Goal: Information Seeking & Learning: Learn about a topic

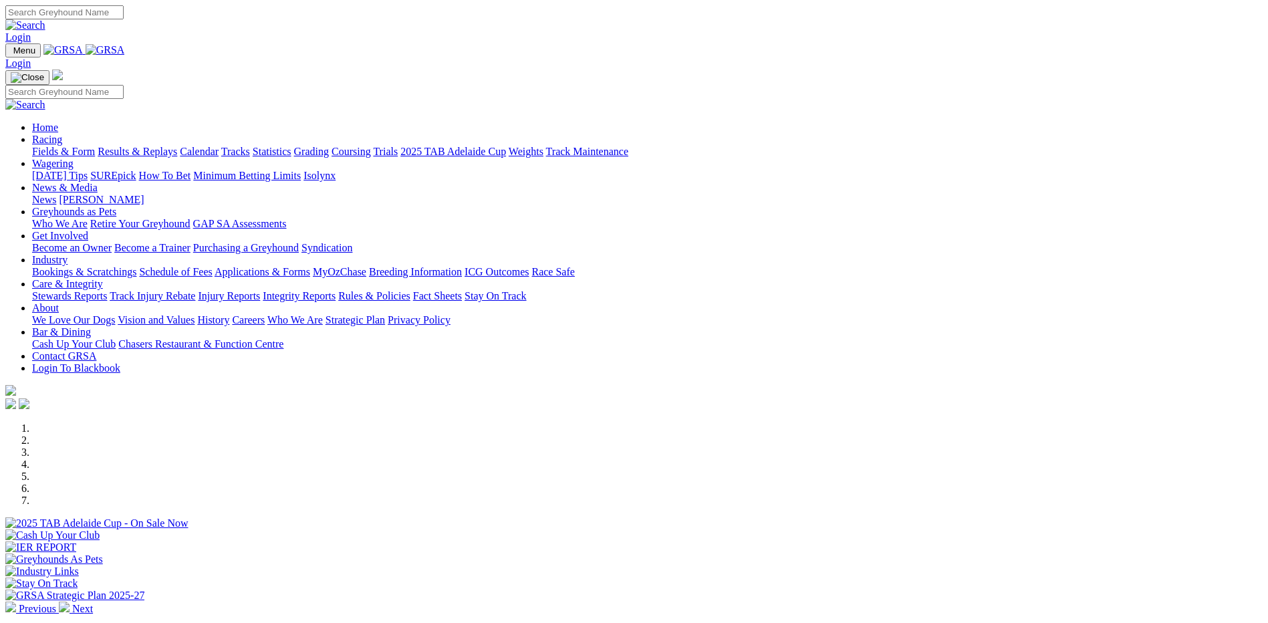
scroll to position [401, 0]
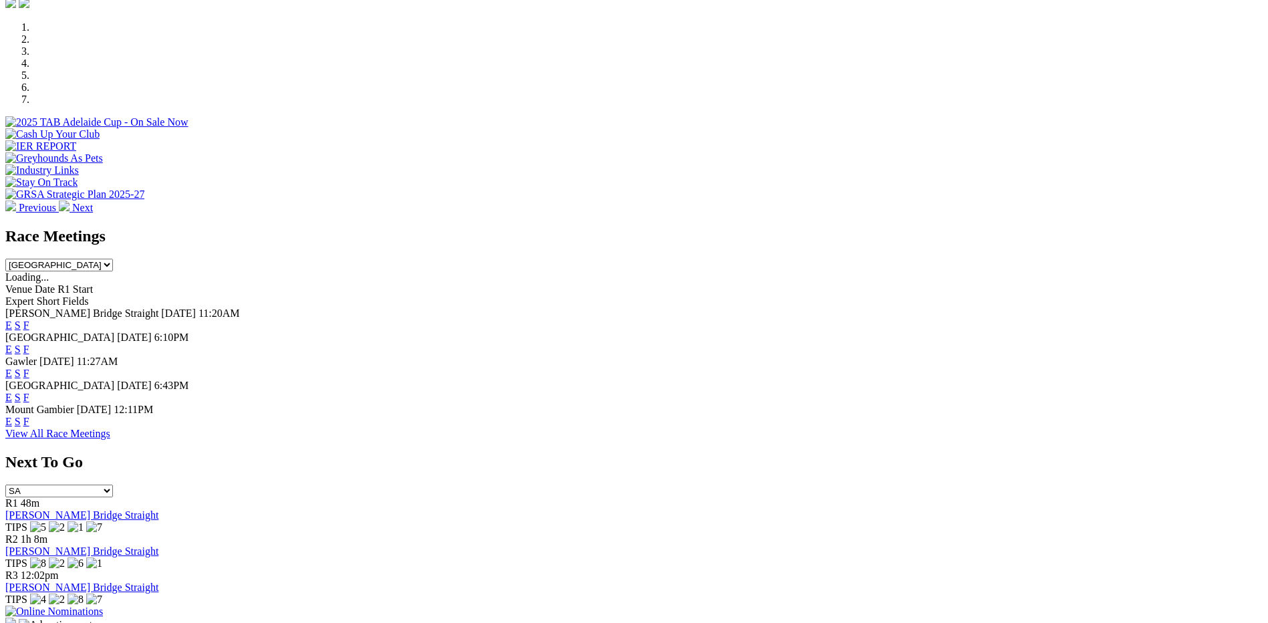
click at [29, 416] on link "F" at bounding box center [26, 421] width 6 height 11
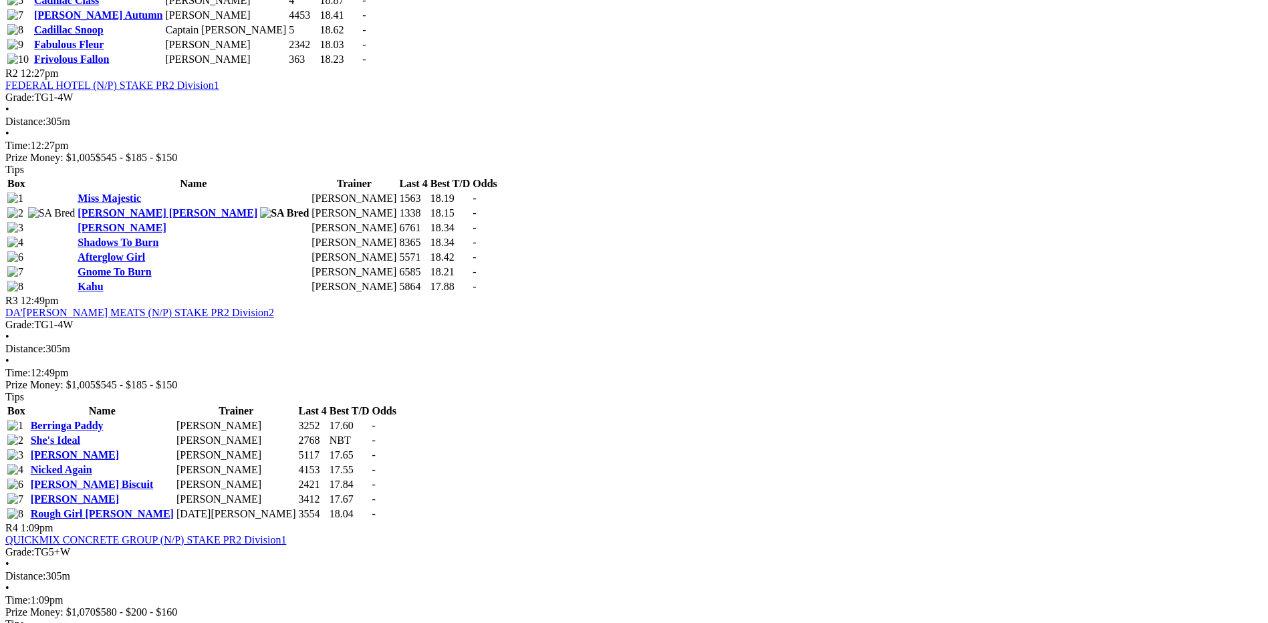
scroll to position [936, 0]
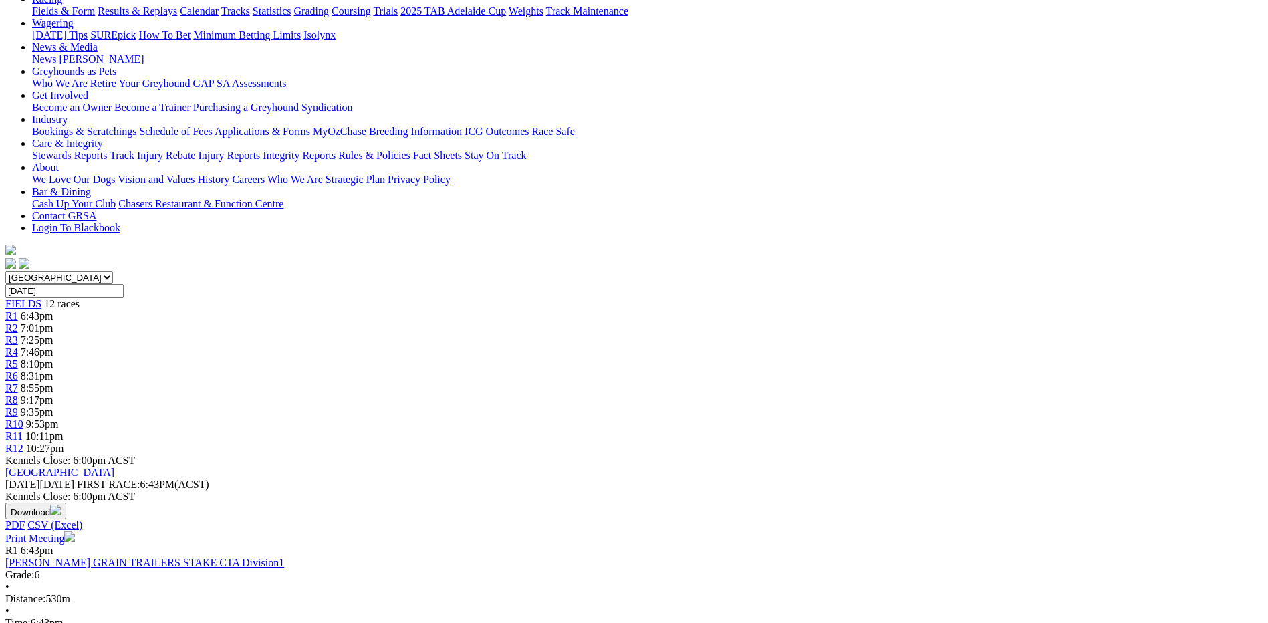
scroll to position [67, 0]
